Goal: Transaction & Acquisition: Purchase product/service

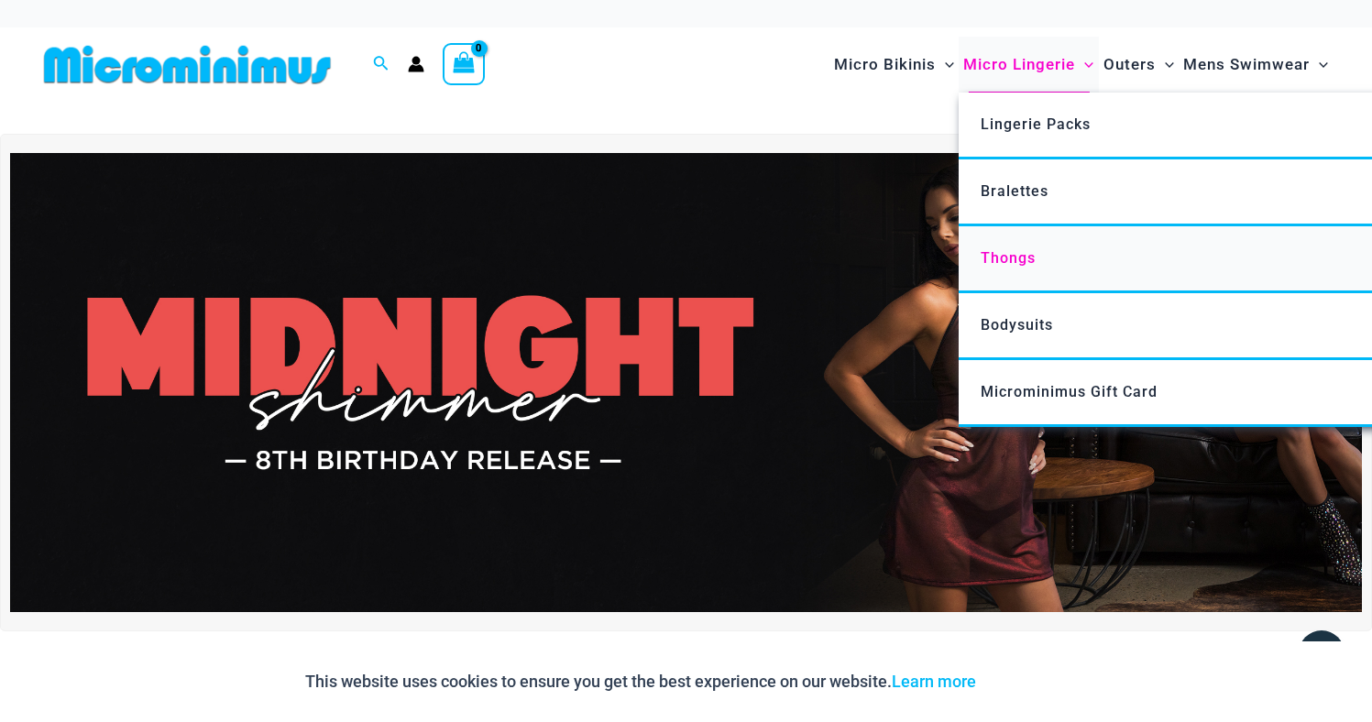
click at [996, 244] on link "Thongs" at bounding box center [1231, 259] width 545 height 67
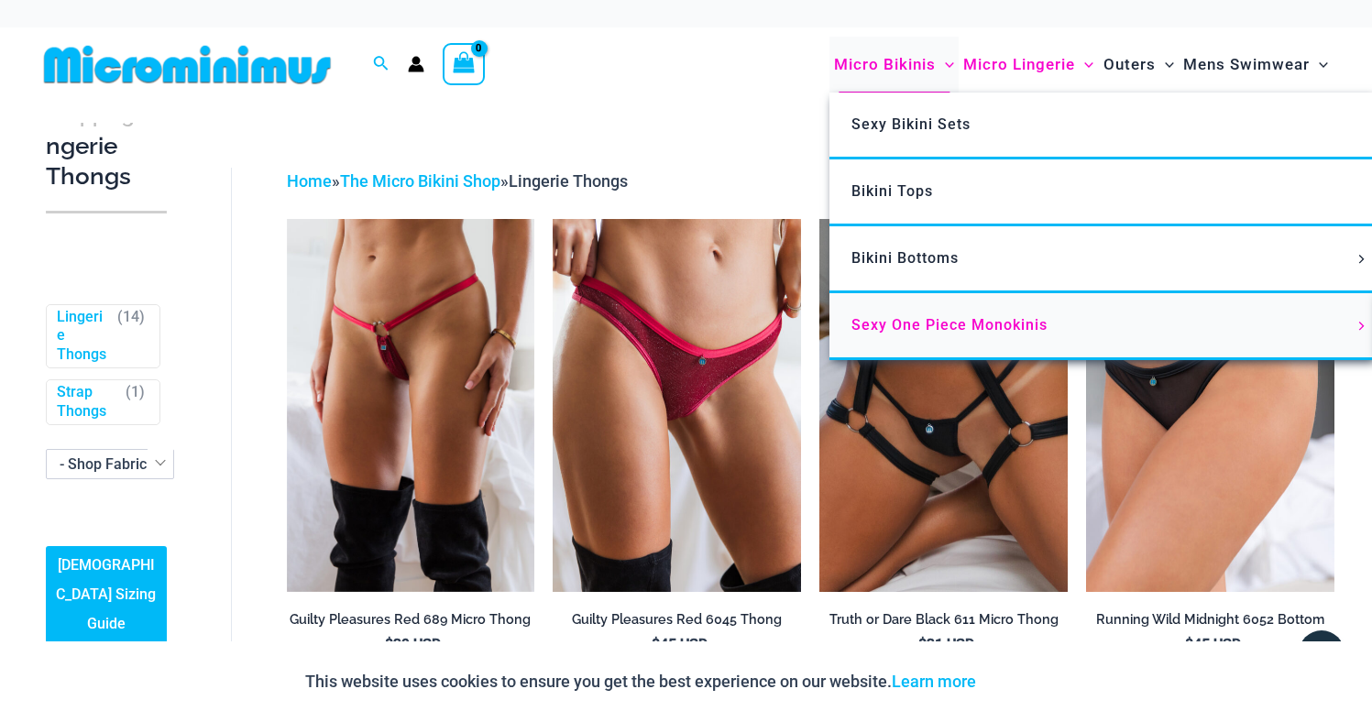
click at [889, 316] on span "Sexy One Piece Monokinis" at bounding box center [950, 324] width 196 height 17
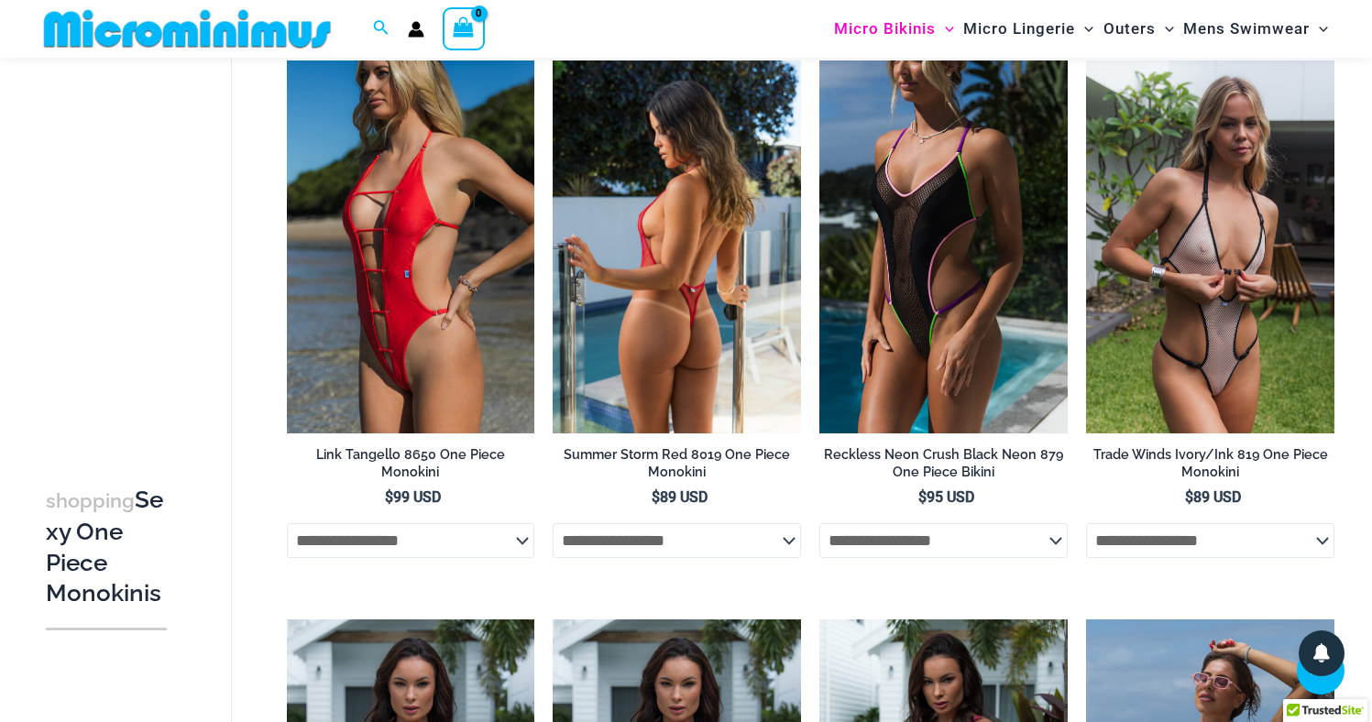
scroll to position [703, 0]
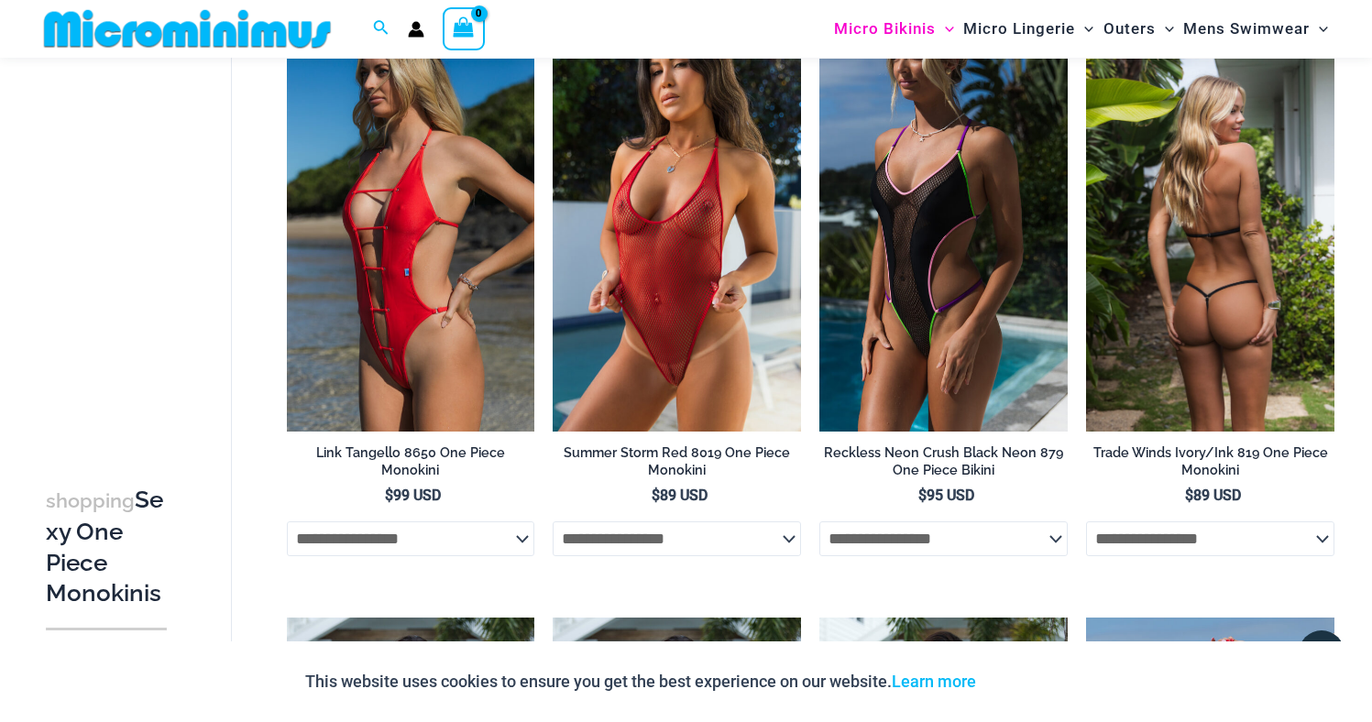
click at [1183, 249] on img at bounding box center [1210, 245] width 248 height 372
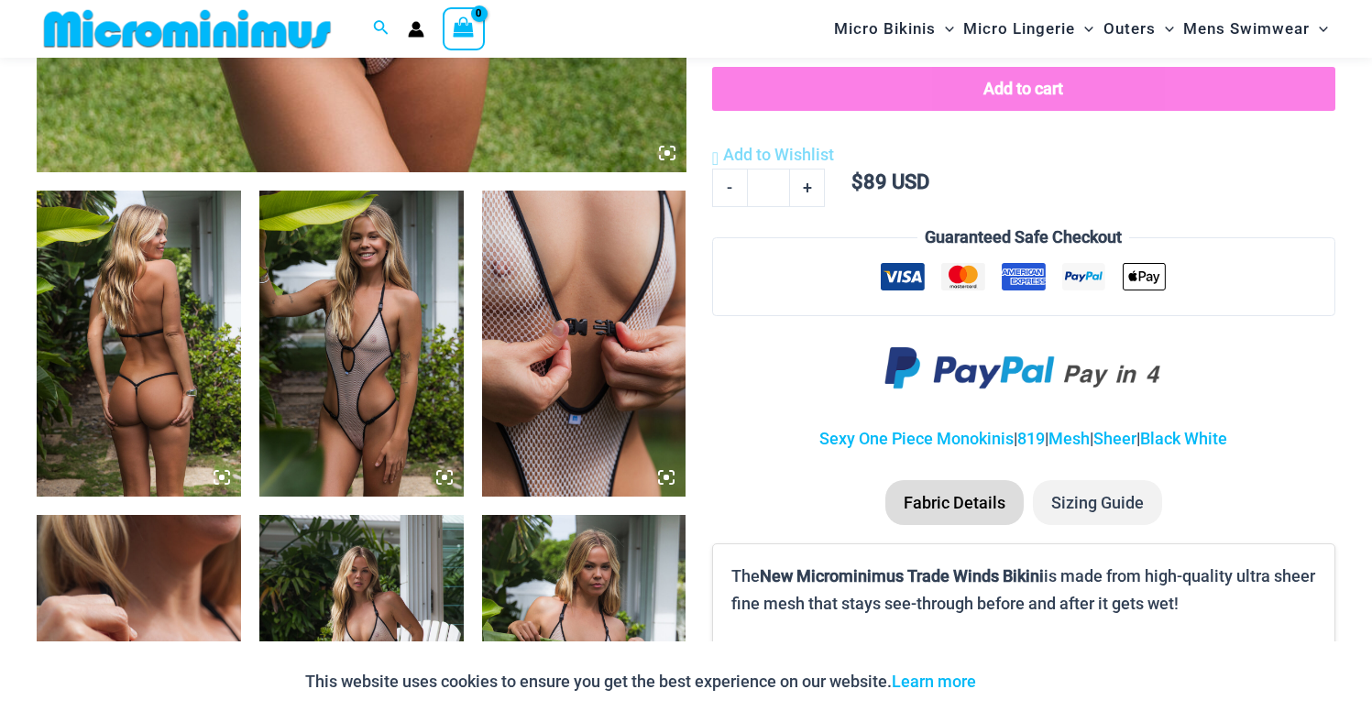
scroll to position [988, 0]
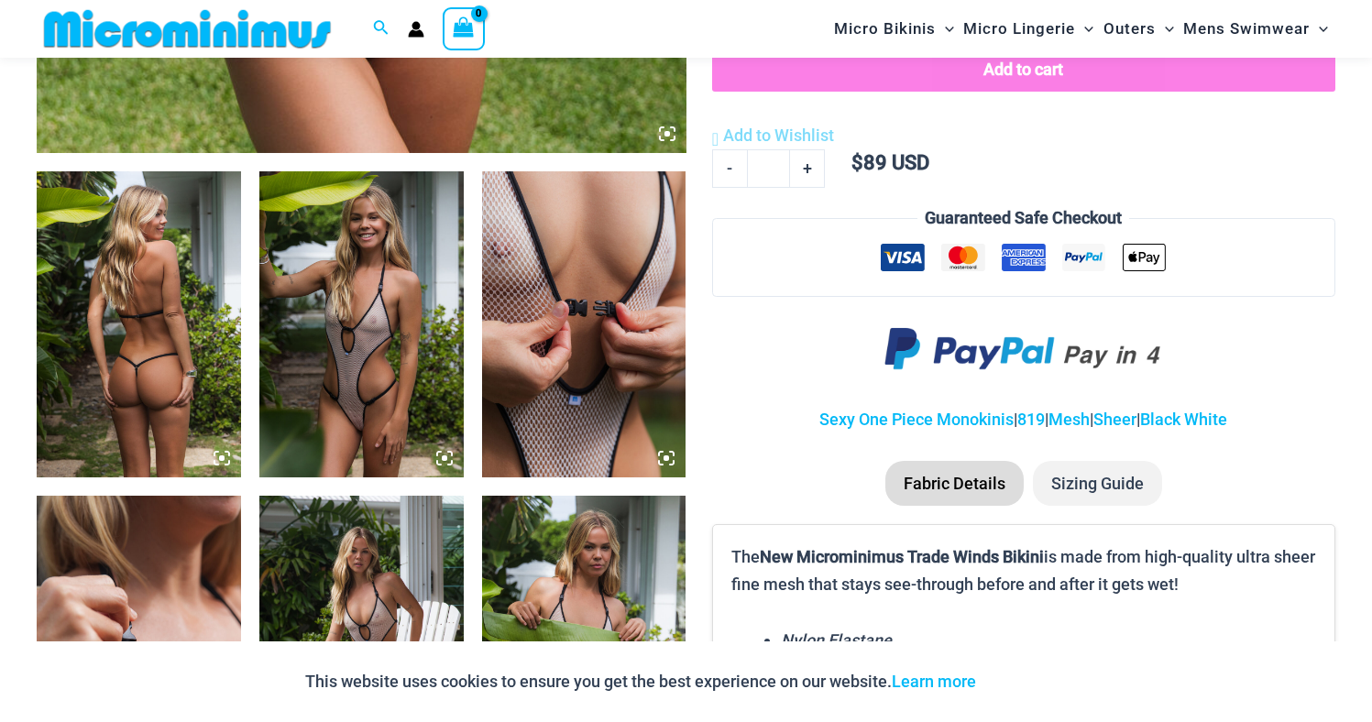
click at [367, 414] on img at bounding box center [361, 324] width 204 height 306
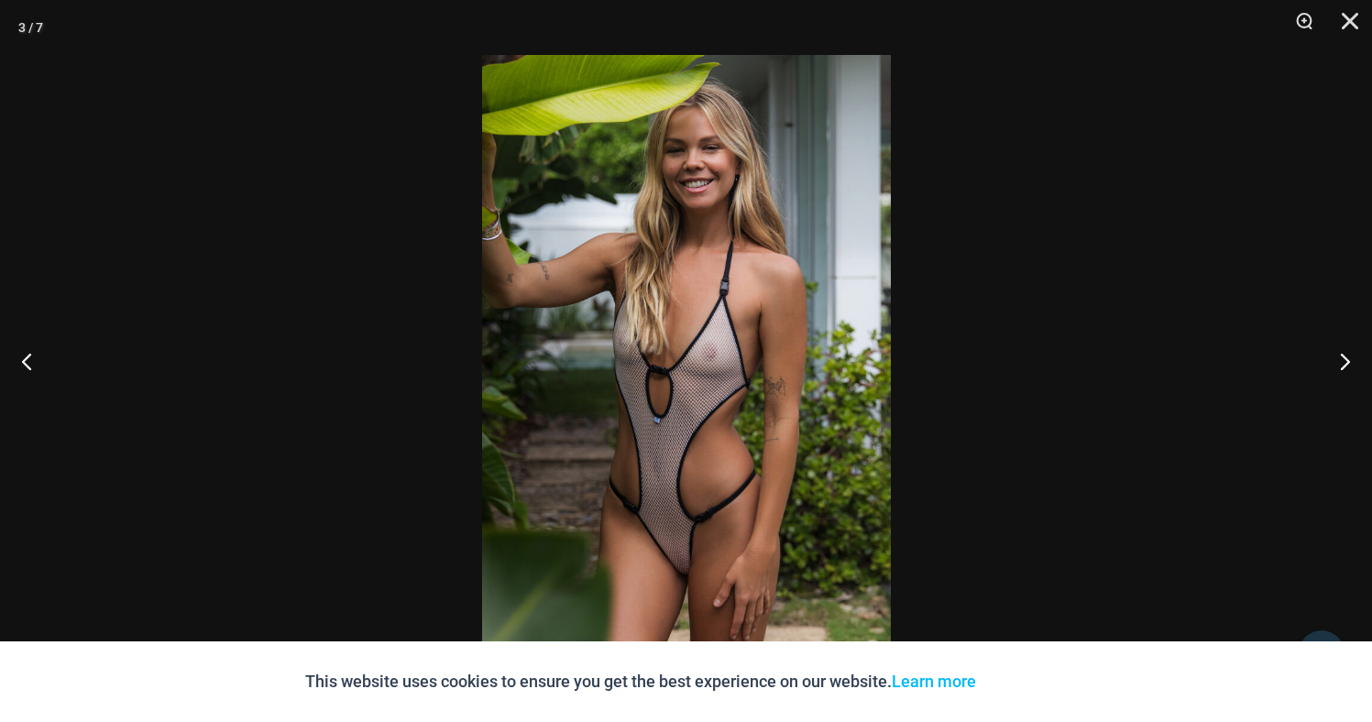
click at [691, 555] on img at bounding box center [686, 361] width 409 height 612
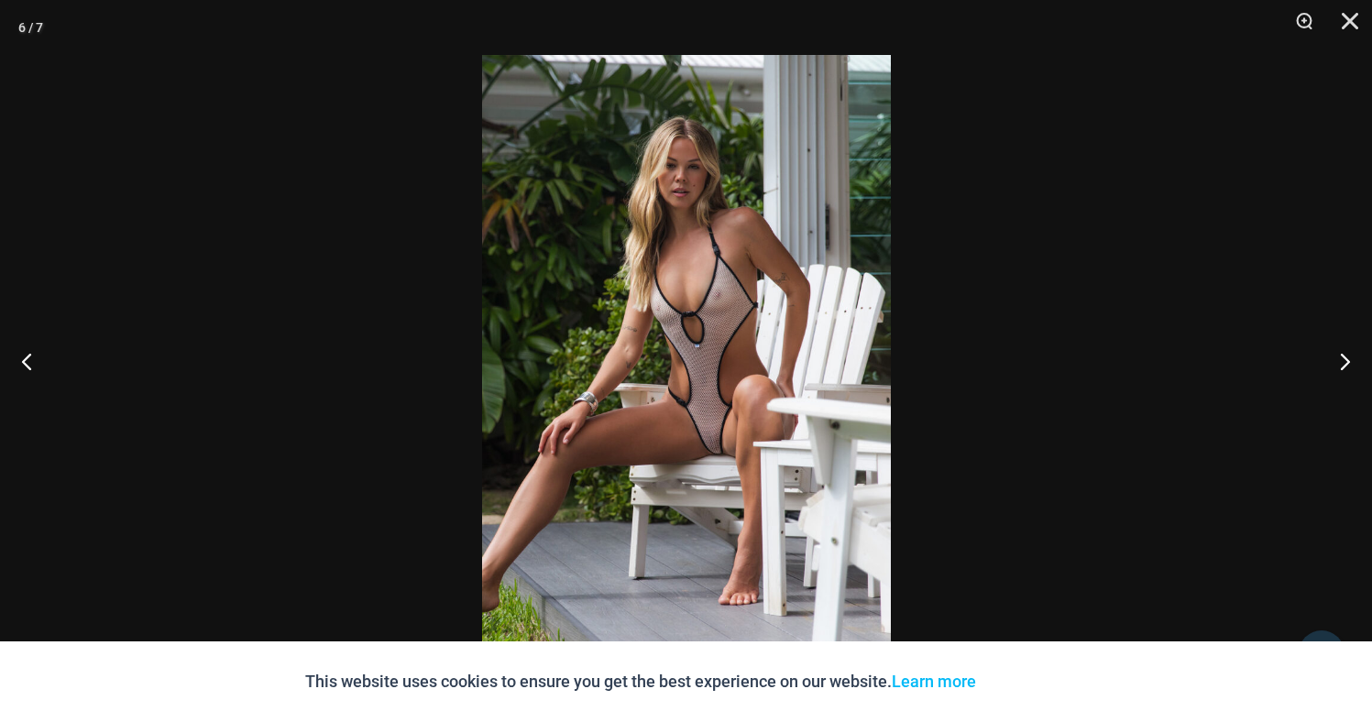
click at [702, 468] on img at bounding box center [686, 361] width 409 height 612
click at [1336, 360] on button "Next" at bounding box center [1338, 361] width 69 height 92
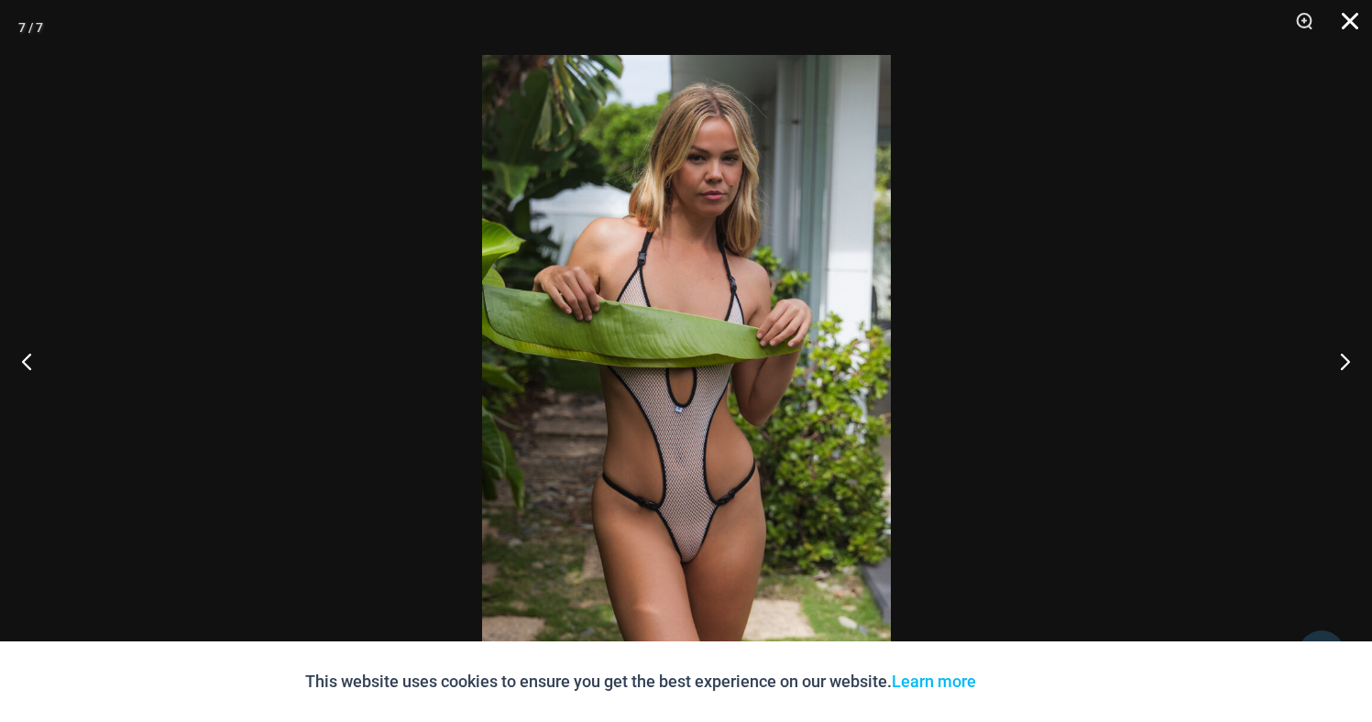
click at [1351, 24] on button "Close" at bounding box center [1344, 27] width 46 height 55
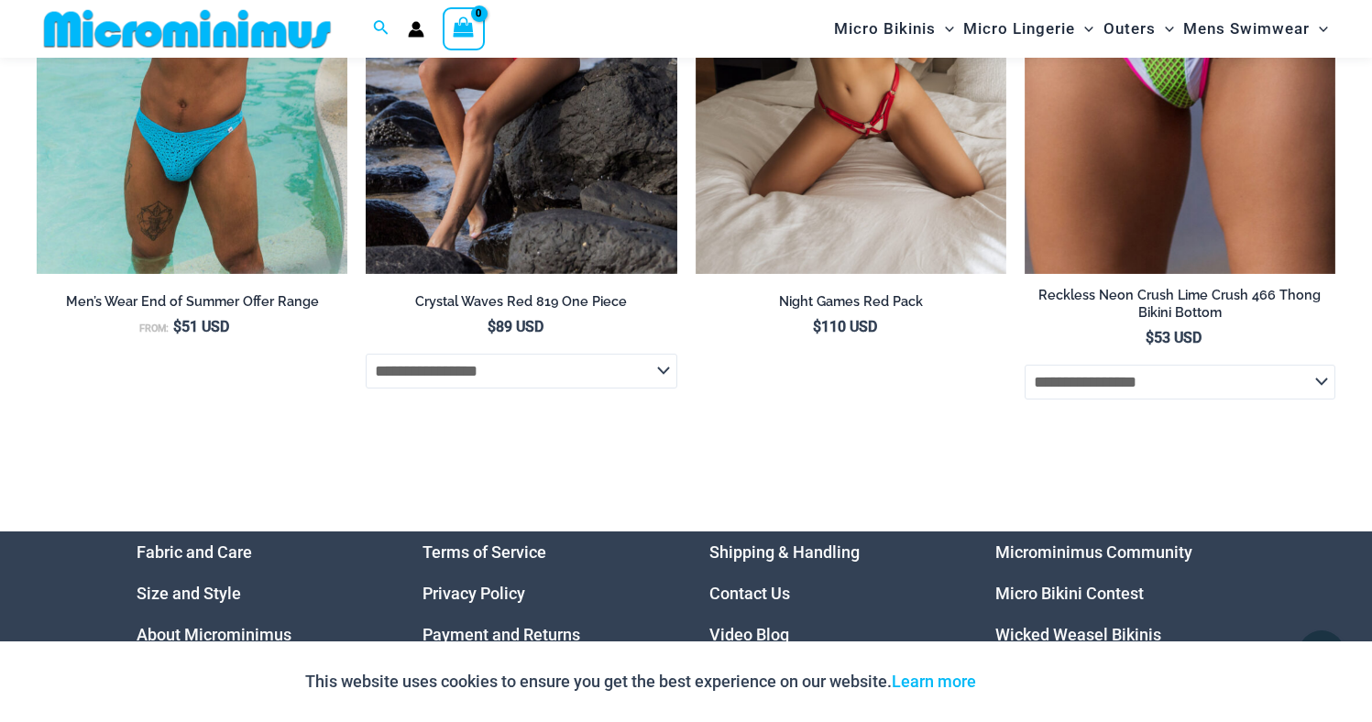
scroll to position [6308, 0]
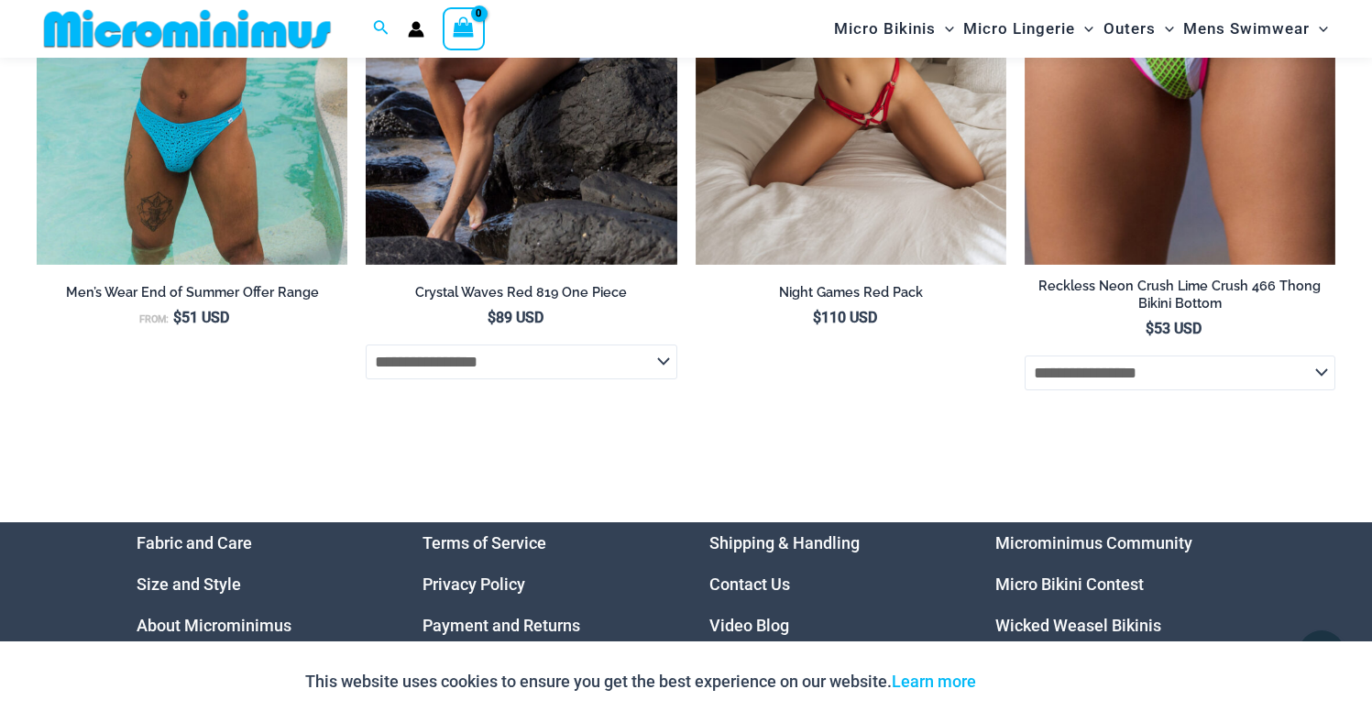
click at [258, 28] on img at bounding box center [188, 28] width 302 height 41
